Goal: Check status: Verify the current state of an ongoing process or item

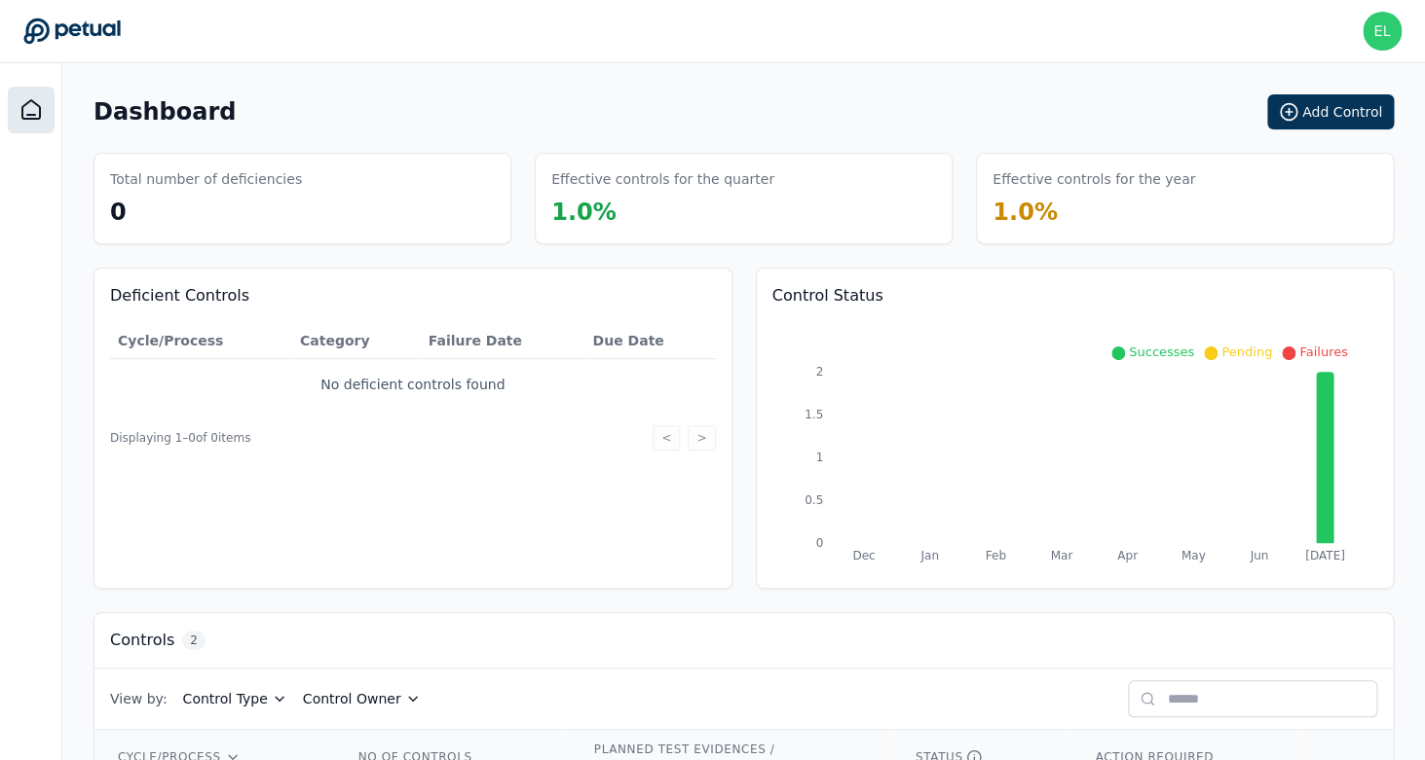
scroll to position [168, 0]
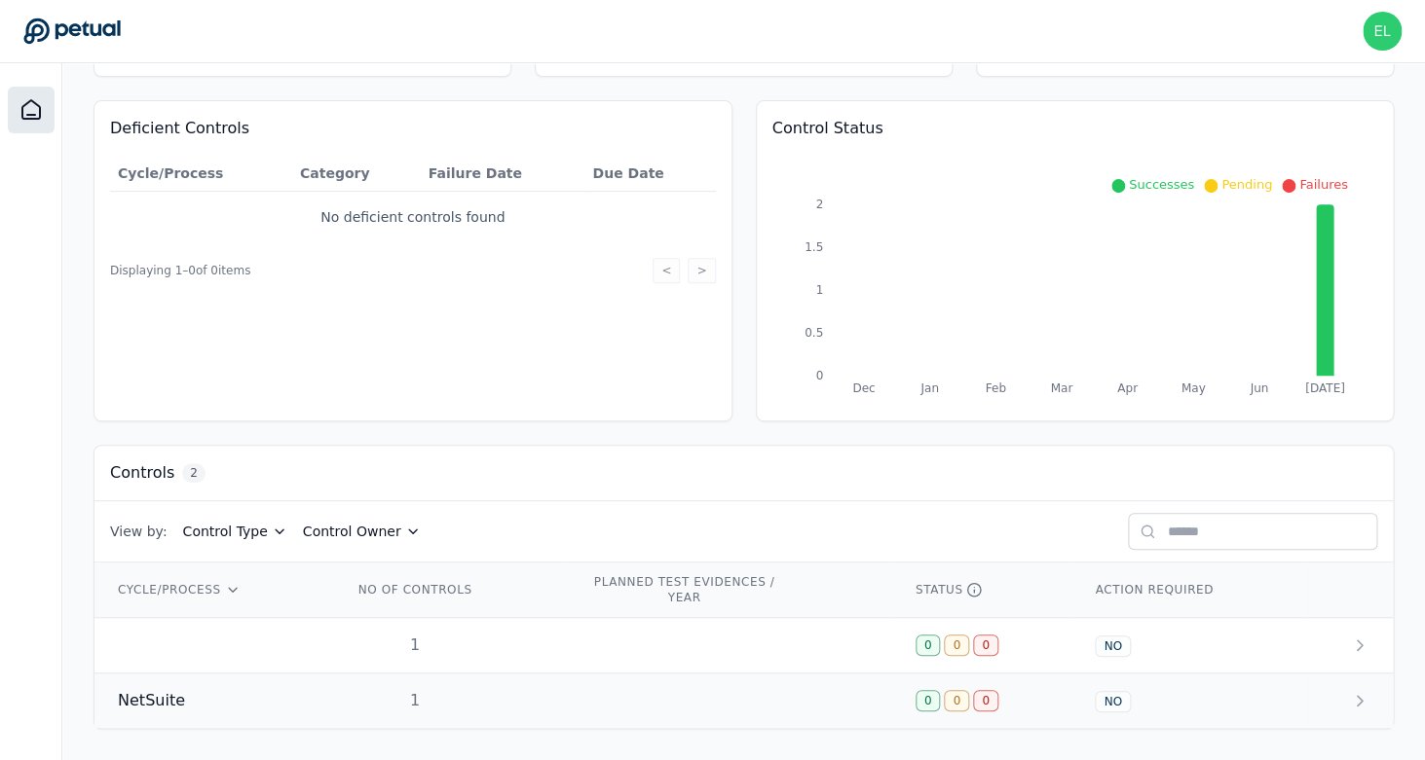
click at [252, 690] on div "NetSuite" at bounding box center [212, 700] width 188 height 23
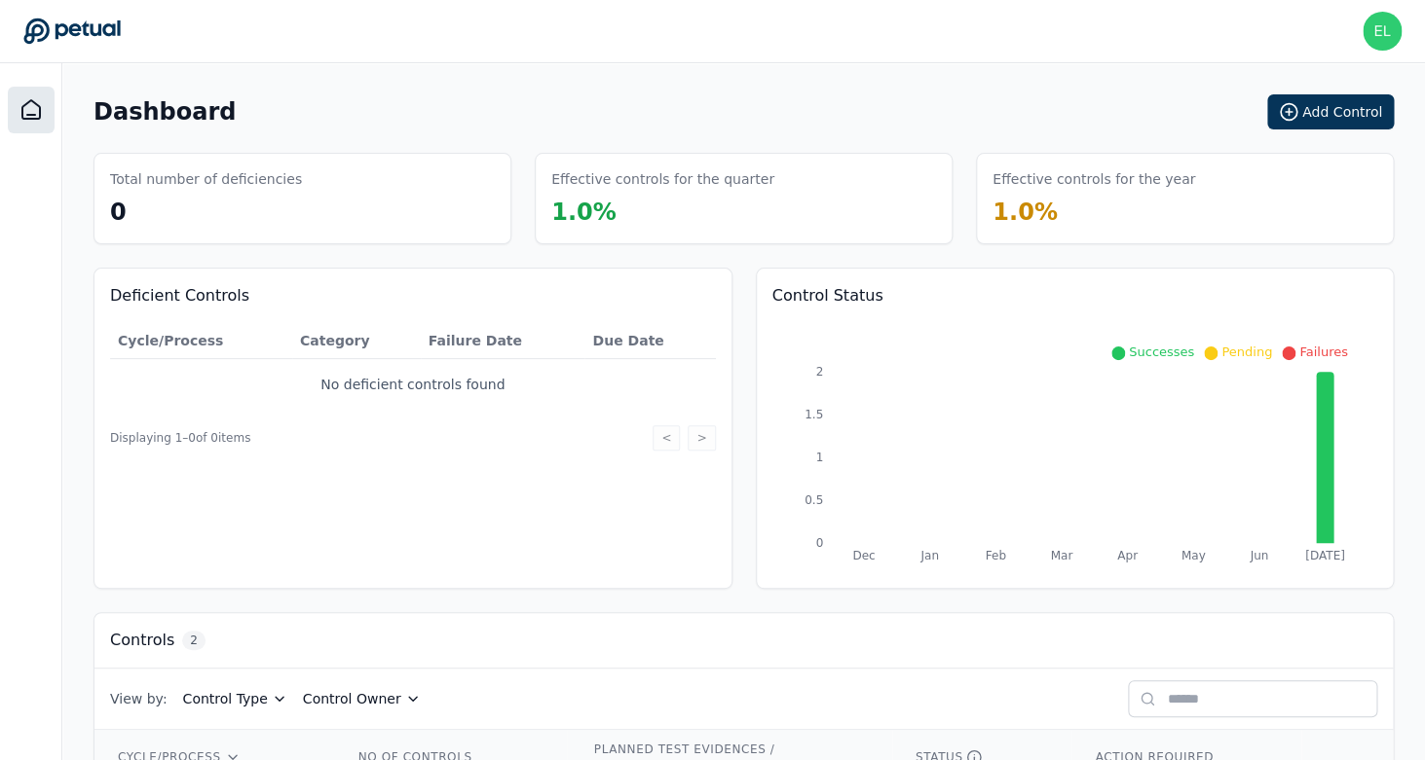
scroll to position [168, 0]
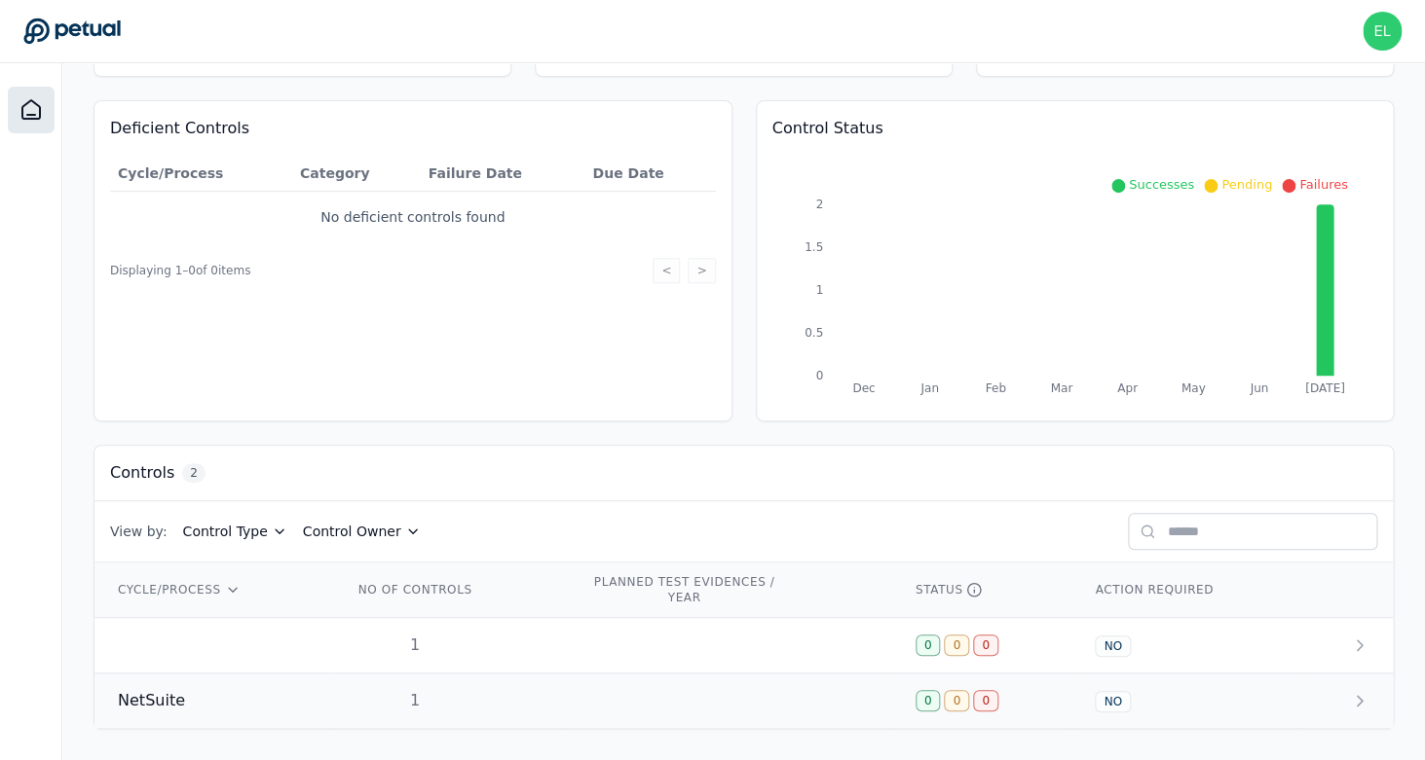
click at [188, 710] on div "NetSuite" at bounding box center [212, 700] width 188 height 23
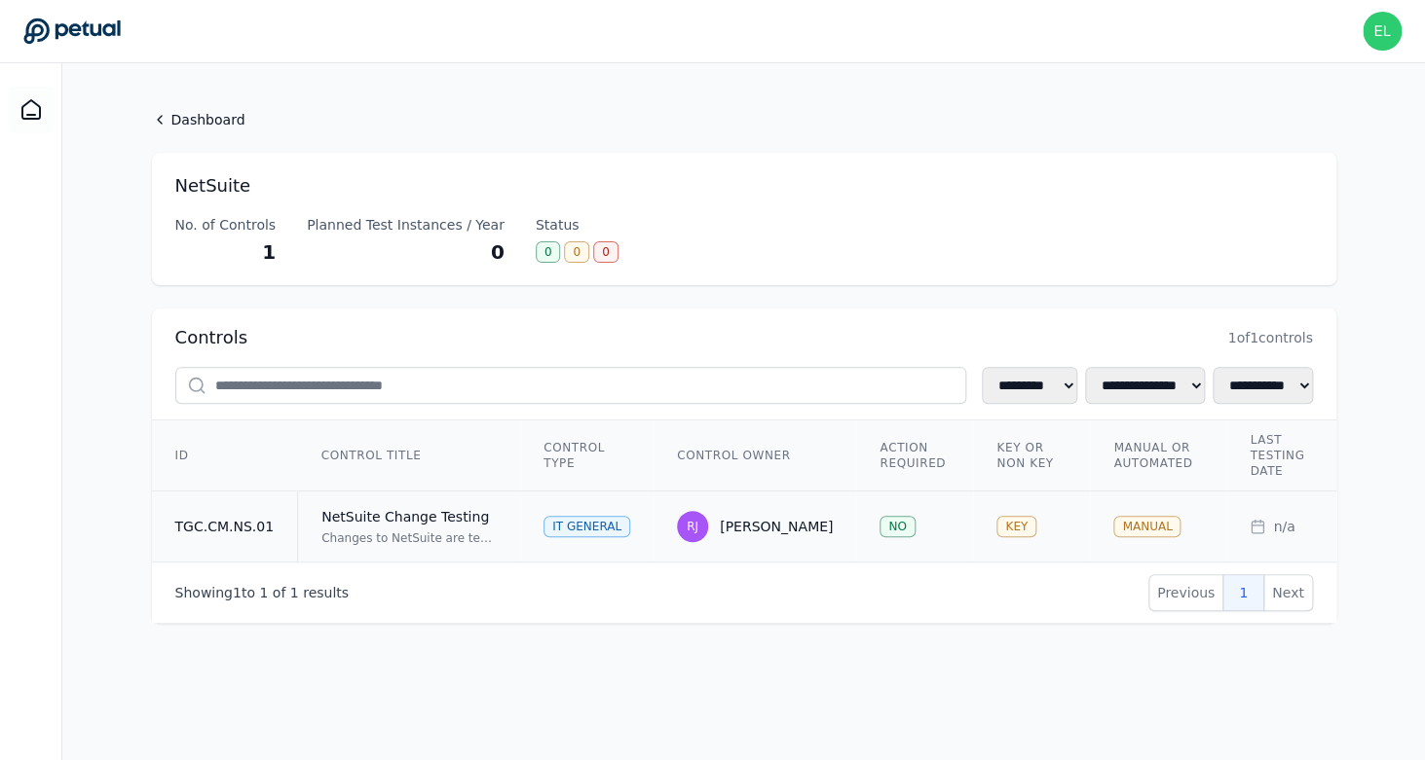
click at [385, 525] on div "NetSuite Change Testing" at bounding box center [408, 516] width 175 height 19
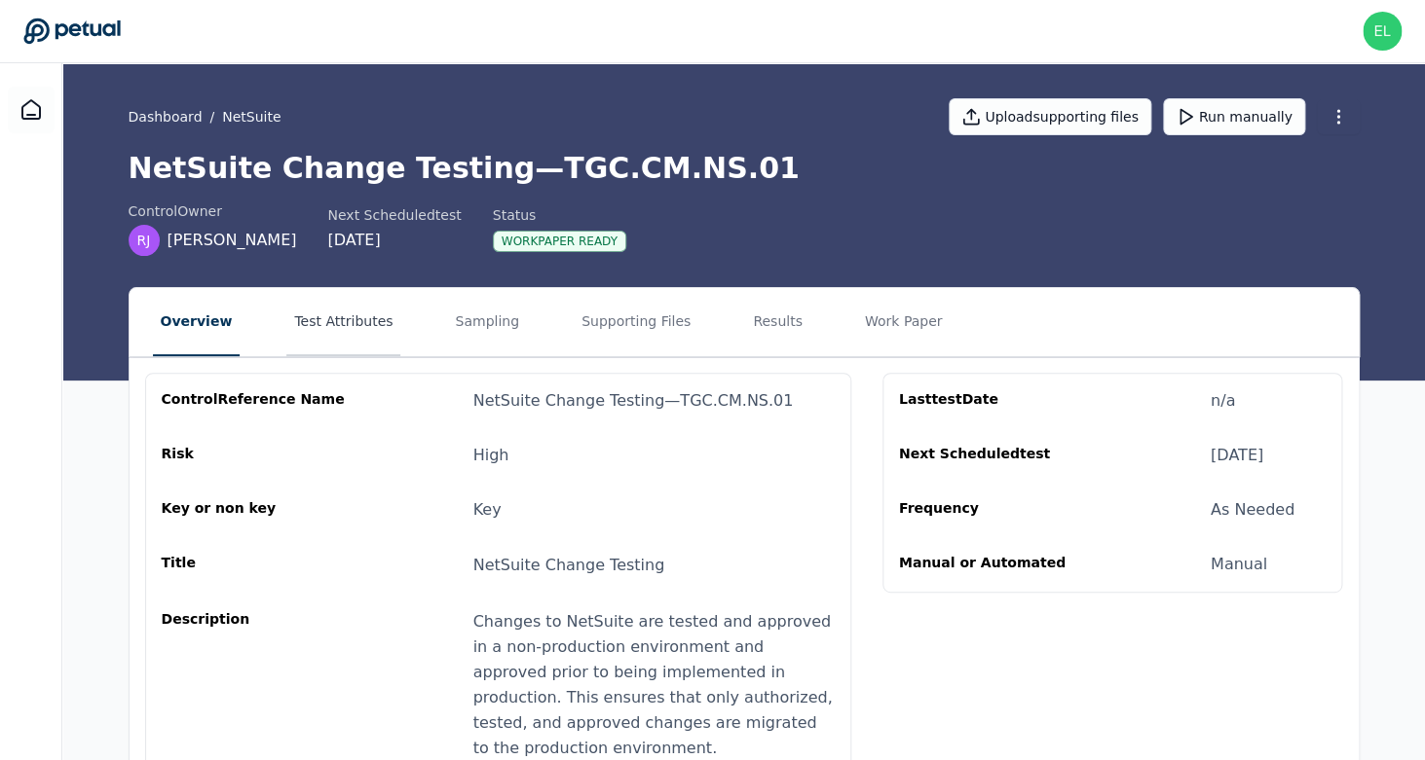
click at [363, 326] on button "Test Attributes" at bounding box center [343, 322] width 114 height 68
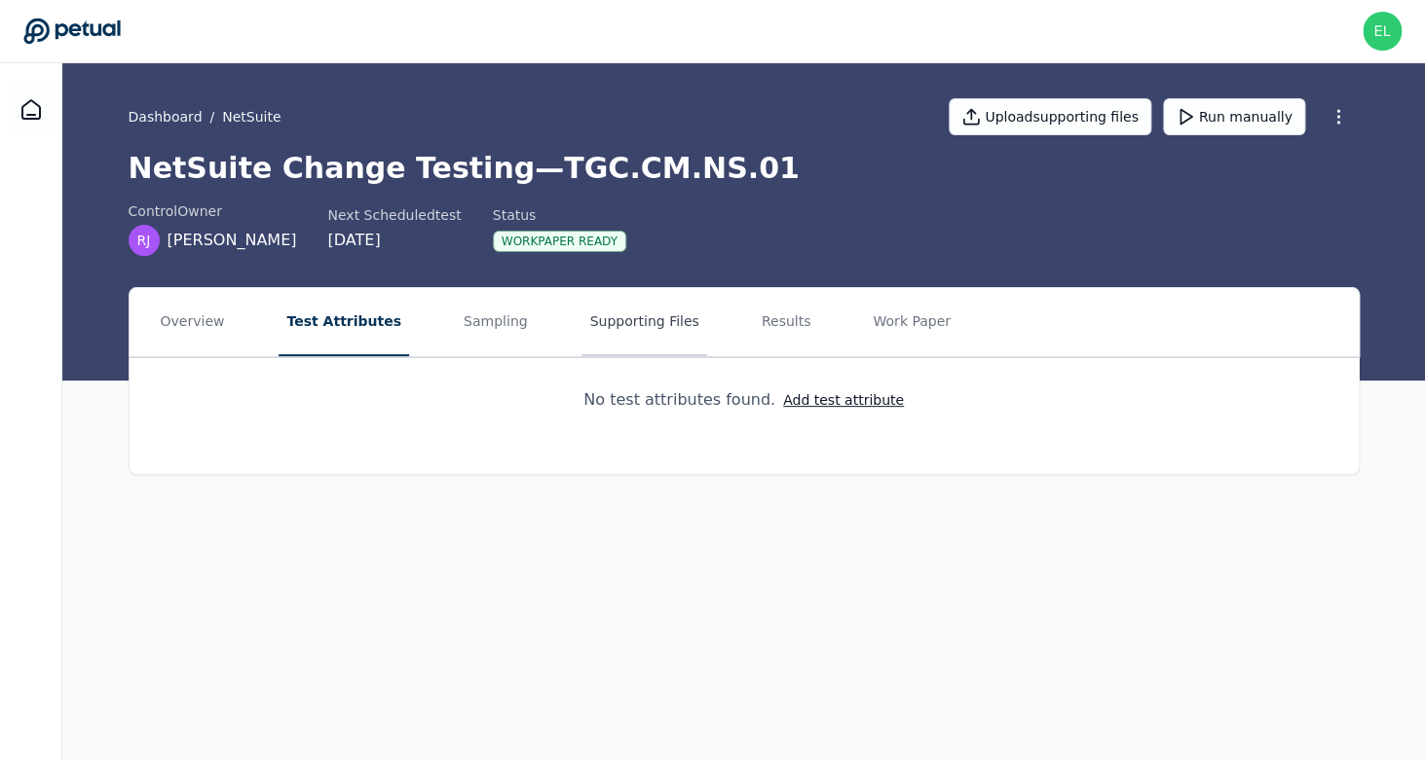
click at [627, 324] on button "Supporting Files" at bounding box center [643, 322] width 125 height 68
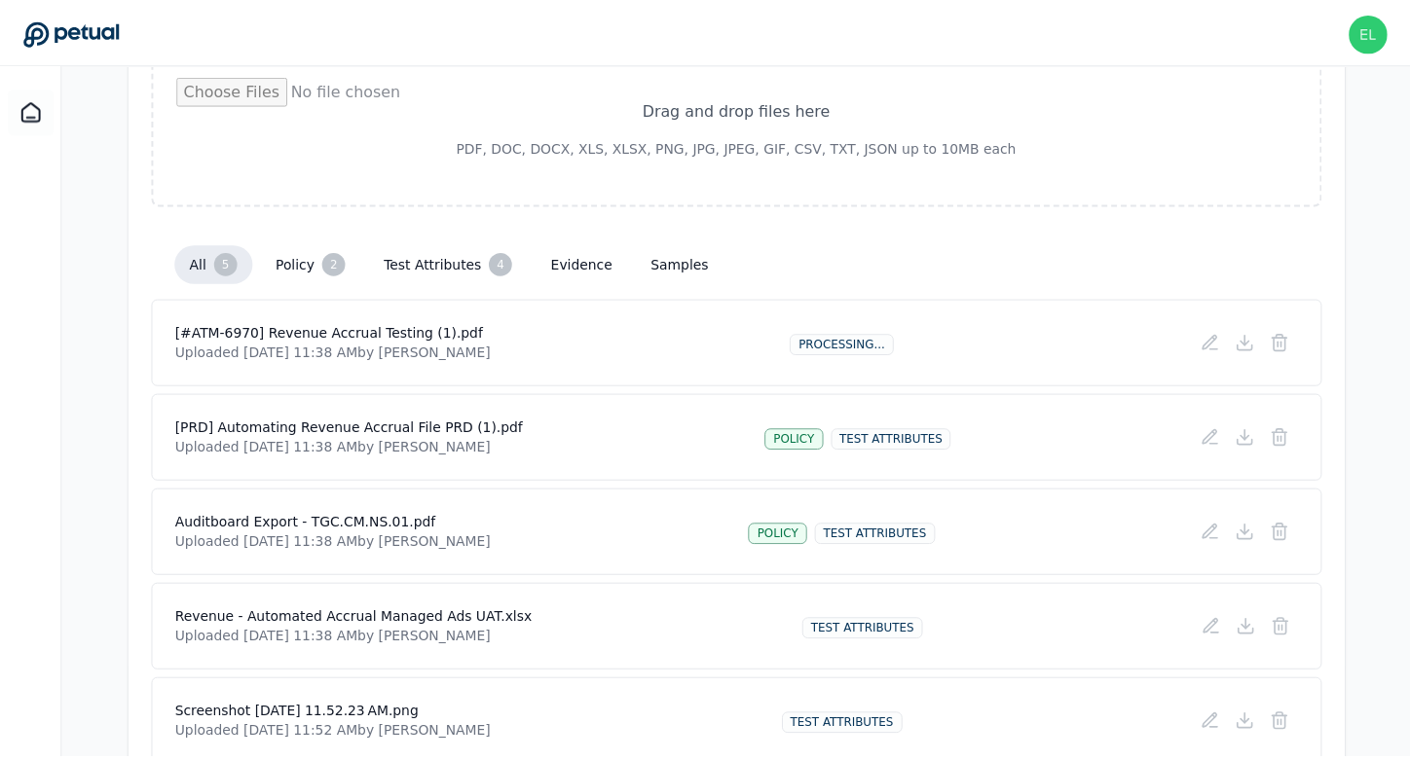
scroll to position [426, 0]
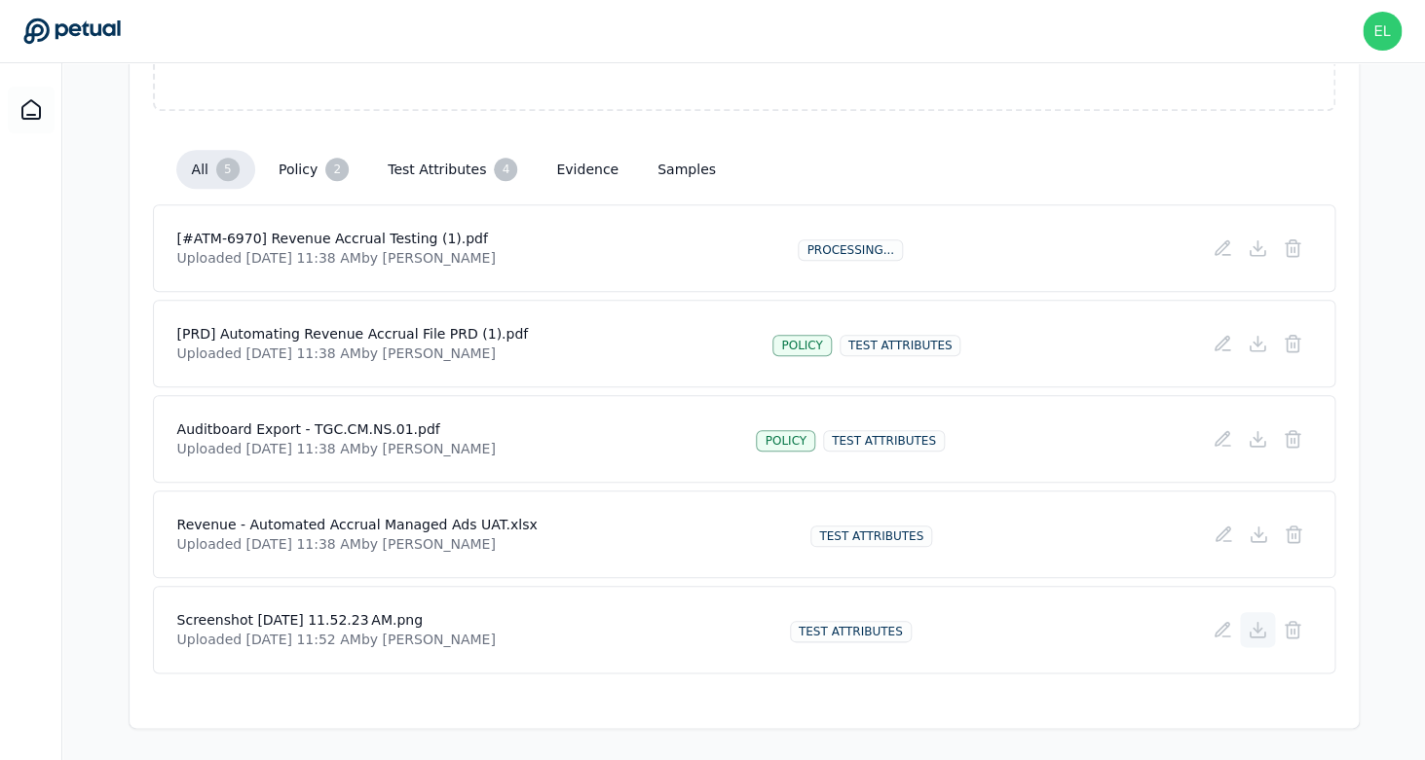
click at [1263, 632] on icon at bounding box center [1256, 629] width 19 height 19
click at [1260, 627] on icon at bounding box center [1256, 629] width 19 height 19
